Goal: Information Seeking & Learning: Learn about a topic

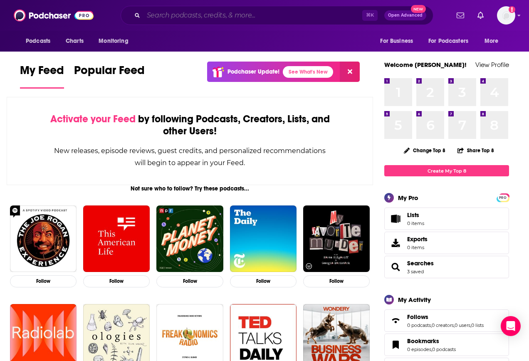
click at [187, 16] on input "Search podcasts, credits, & more..." at bounding box center [253, 15] width 219 height 13
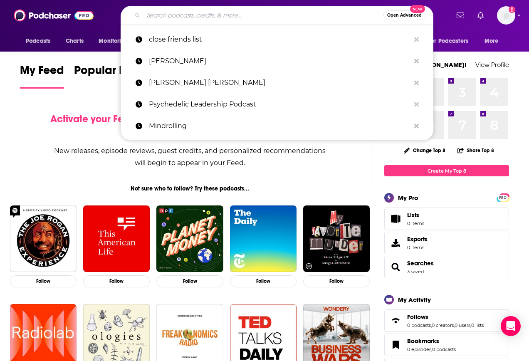
paste input "Speaking of Writers - Podcast"
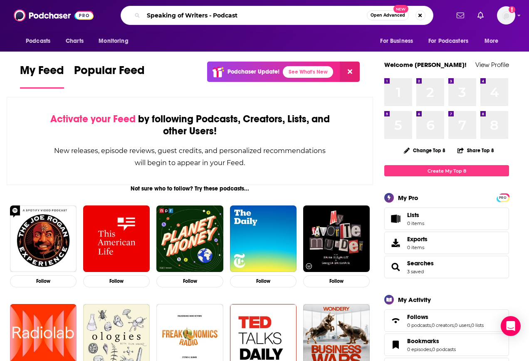
drag, startPoint x: 248, startPoint y: 15, endPoint x: 212, endPoint y: 18, distance: 35.5
click at [212, 18] on input "Speaking of Writers - Podcast" at bounding box center [255, 15] width 223 height 13
type input "Speaking of Writers"
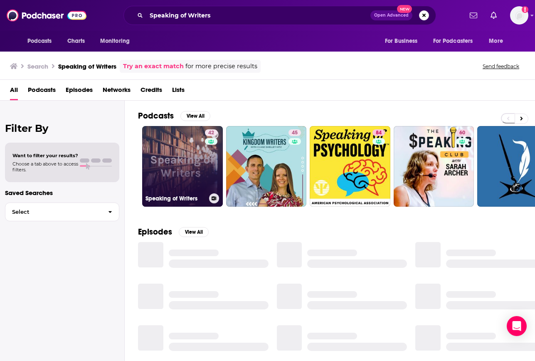
click at [183, 151] on link "42 Speaking of Writers" at bounding box center [182, 166] width 81 height 81
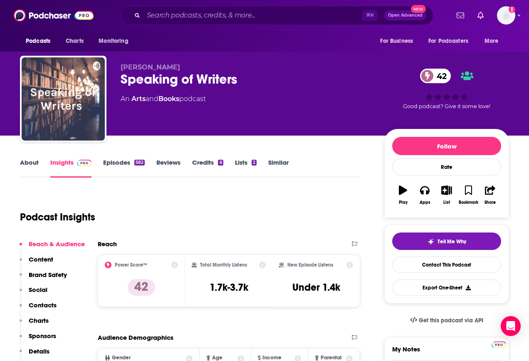
click at [28, 163] on link "About" at bounding box center [29, 168] width 19 height 19
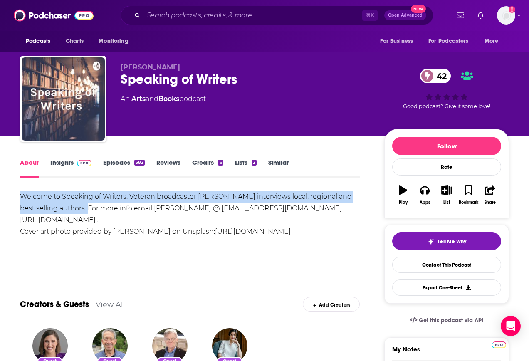
drag, startPoint x: 70, startPoint y: 209, endPoint x: 20, endPoint y: 198, distance: 51.6
copy div "Welcome to Speaking of Writers. Veteran broadcaster [PERSON_NAME] interviews lo…"
